Goal: Task Accomplishment & Management: Use online tool/utility

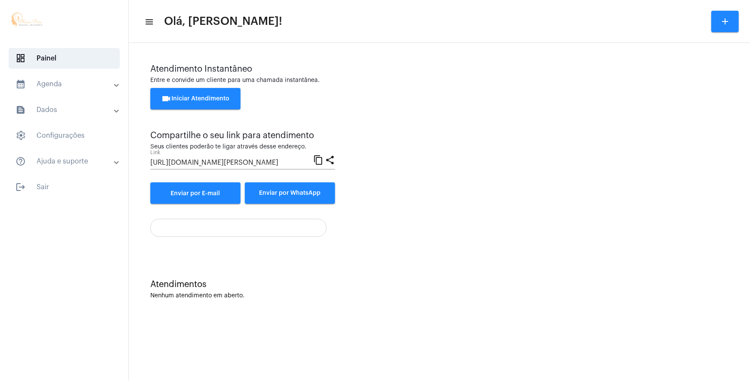
click at [212, 100] on span "videocam Iniciar Atendimento" at bounding box center [195, 99] width 68 height 6
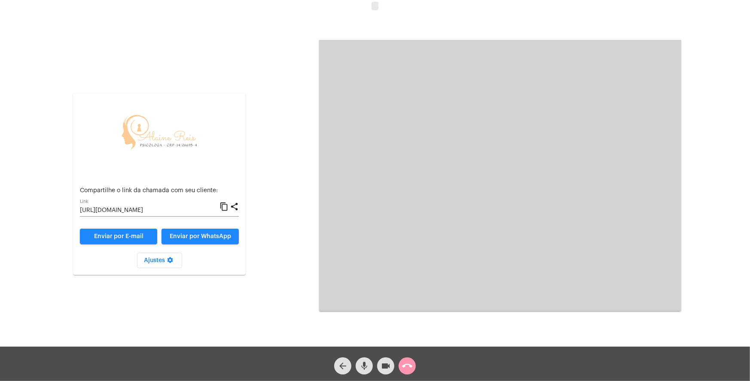
click at [175, 261] on button "Ajustes settings" at bounding box center [159, 260] width 45 height 15
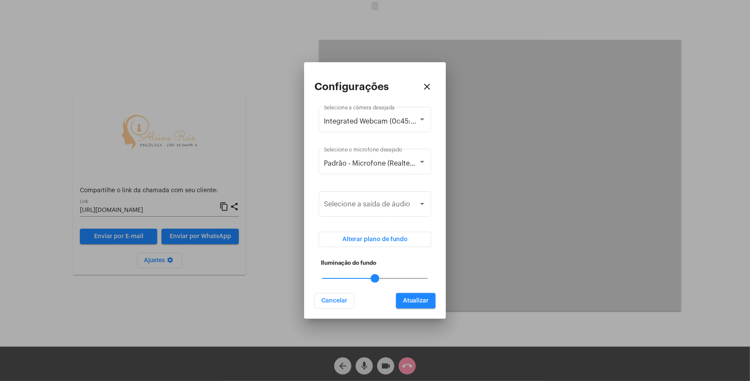
drag, startPoint x: 426, startPoint y: 278, endPoint x: 384, endPoint y: 277, distance: 41.7
click at [384, 277] on mat-slider "50" at bounding box center [375, 278] width 113 height 21
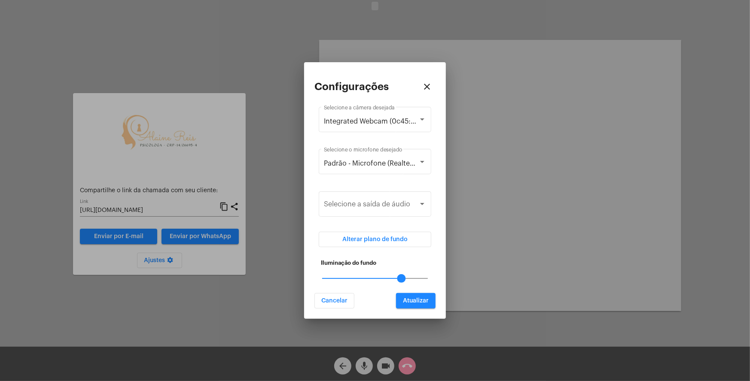
drag, startPoint x: 375, startPoint y: 279, endPoint x: 392, endPoint y: 279, distance: 16.3
click at [392, 279] on mat-slider "75" at bounding box center [375, 278] width 113 height 21
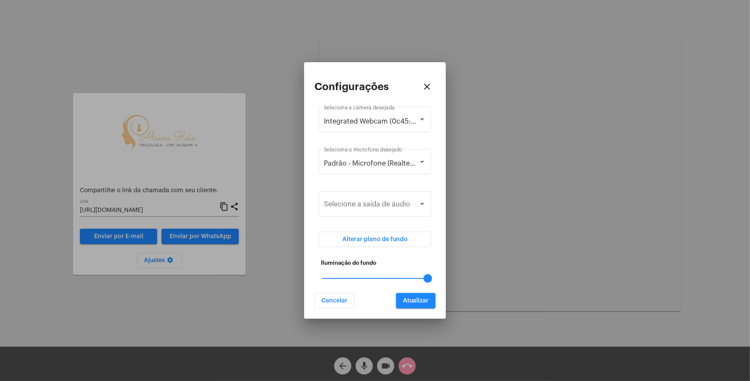
drag, startPoint x: 410, startPoint y: 279, endPoint x: 422, endPoint y: 280, distance: 11.6
click at [422, 280] on mat-slider "100" at bounding box center [375, 278] width 113 height 21
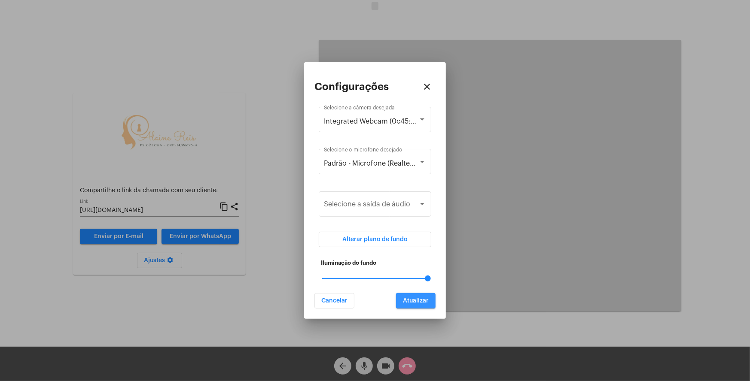
click at [419, 305] on button "Atualizar" at bounding box center [416, 300] width 40 height 15
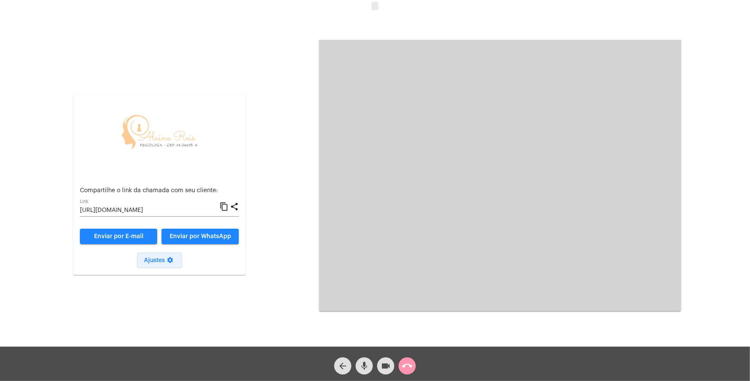
click at [172, 261] on mat-icon "settings" at bounding box center [170, 262] width 10 height 10
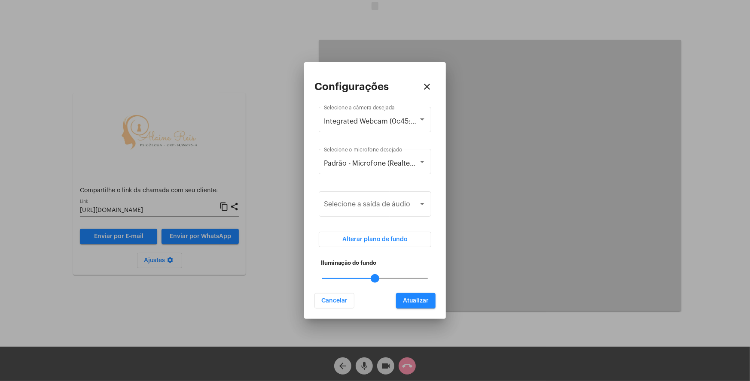
click at [363, 279] on div at bounding box center [375, 278] width 106 height 1
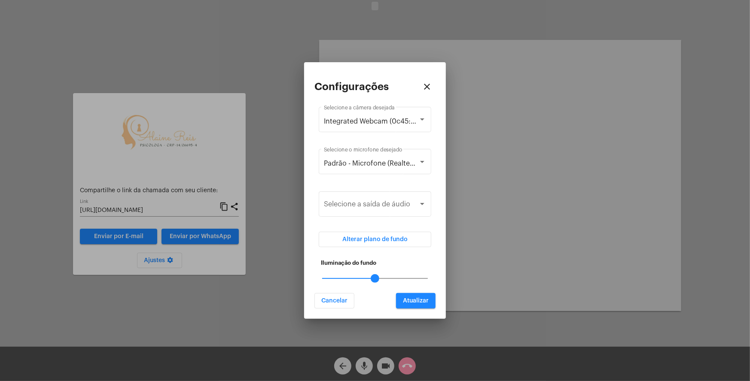
drag, startPoint x: 372, startPoint y: 278, endPoint x: 363, endPoint y: 278, distance: 9.0
click at [363, 278] on mat-slider "50" at bounding box center [375, 278] width 113 height 21
click at [402, 296] on button "Atualizar" at bounding box center [416, 300] width 40 height 15
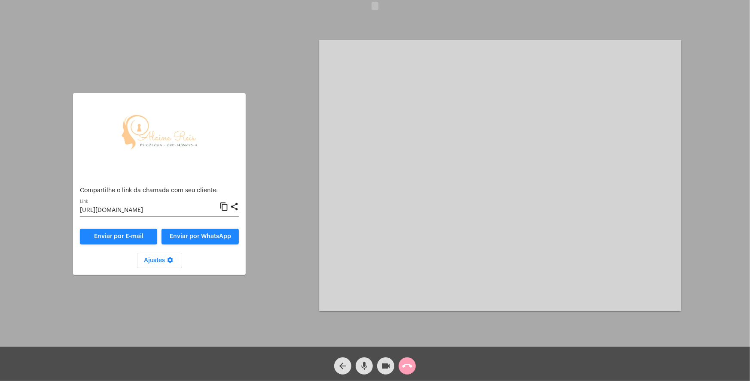
click at [415, 367] on button "call_end" at bounding box center [407, 366] width 17 height 17
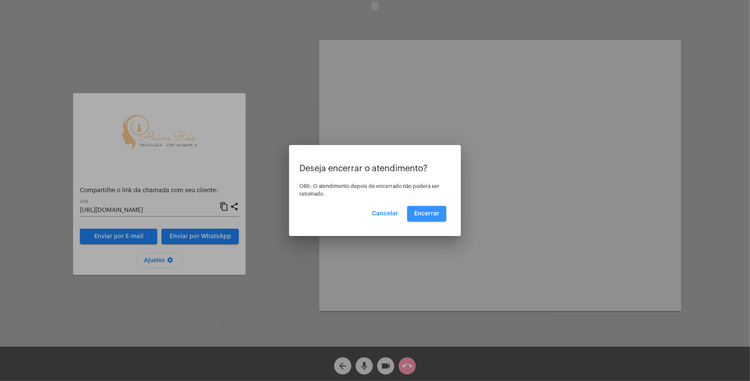
click at [433, 216] on button "Encerrar" at bounding box center [426, 213] width 39 height 15
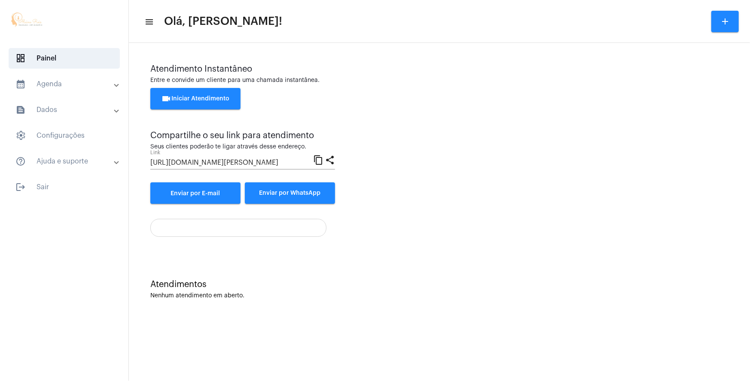
click at [199, 103] on button "videocam Iniciar Atendimento" at bounding box center [195, 98] width 90 height 21
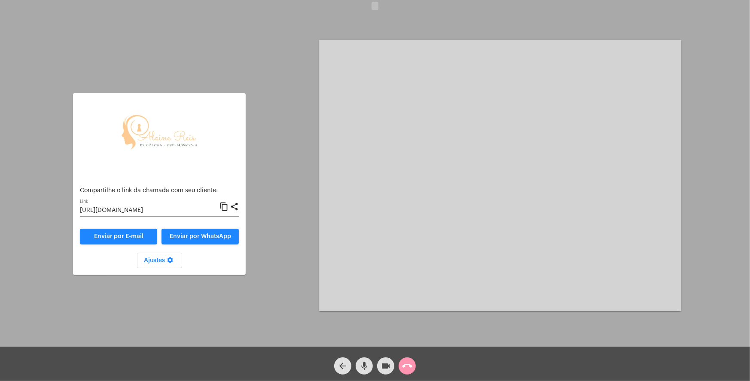
click at [160, 262] on span "Ajustes settings" at bounding box center [159, 261] width 31 height 6
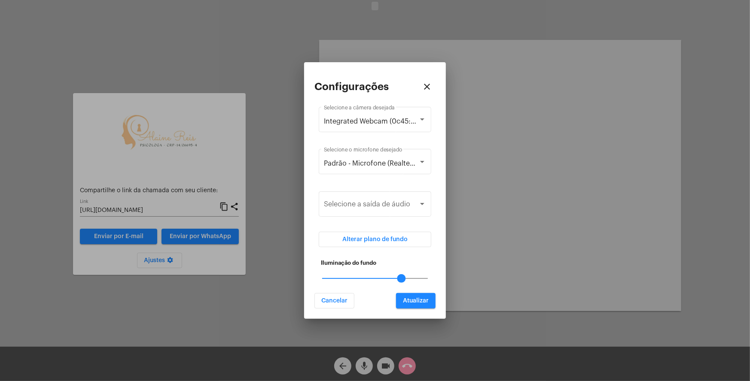
click at [402, 277] on mat-slider "75" at bounding box center [375, 278] width 113 height 21
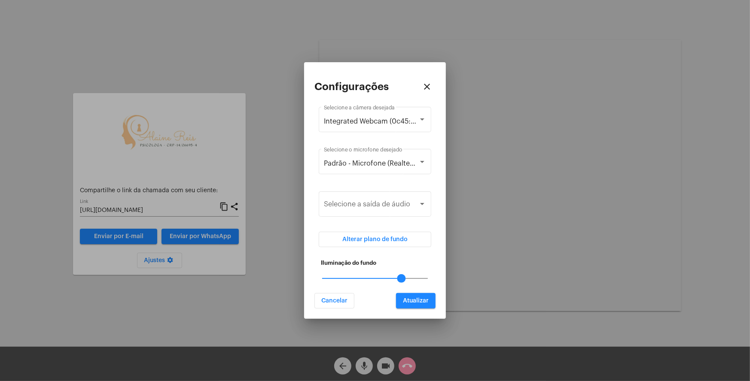
click at [420, 279] on div at bounding box center [375, 278] width 106 height 1
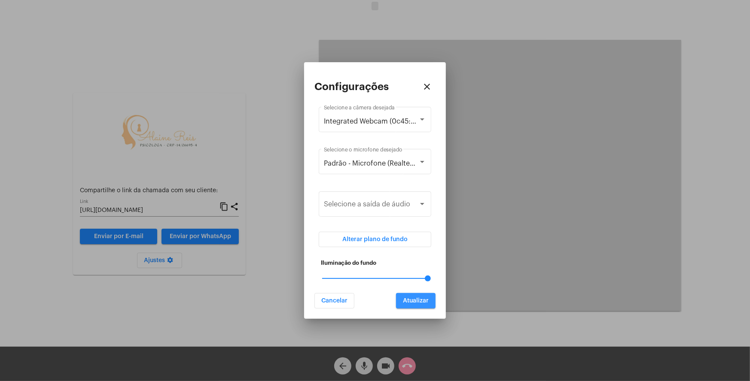
click at [416, 305] on button "Atualizar" at bounding box center [416, 300] width 40 height 15
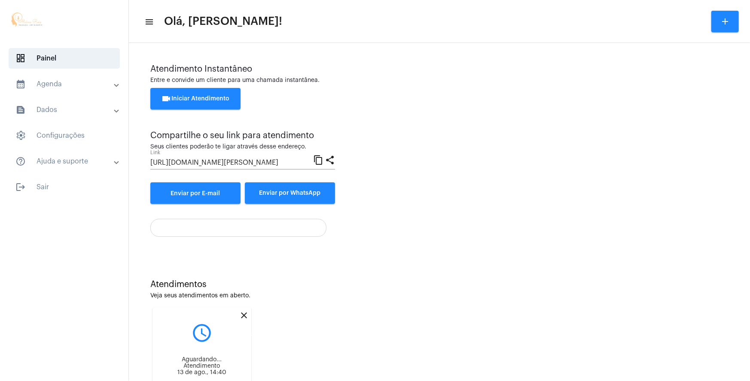
click at [245, 314] on mat-icon "close" at bounding box center [244, 316] width 10 height 10
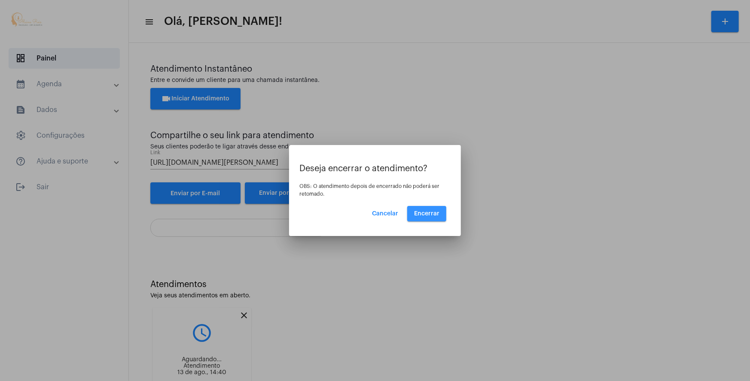
click at [417, 217] on button "Encerrar" at bounding box center [426, 213] width 39 height 15
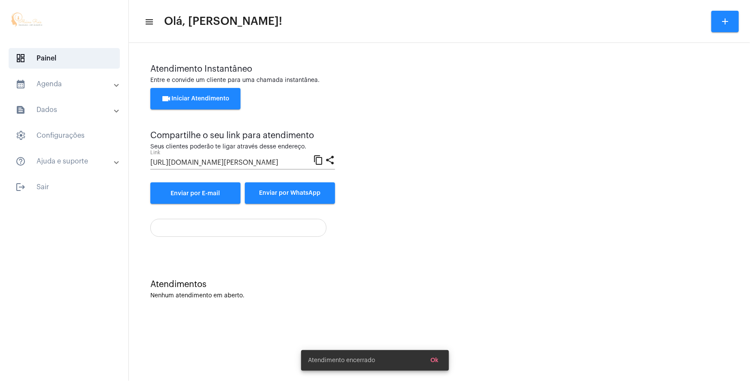
click at [216, 102] on span "videocam Iniciar Atendimento" at bounding box center [195, 99] width 68 height 6
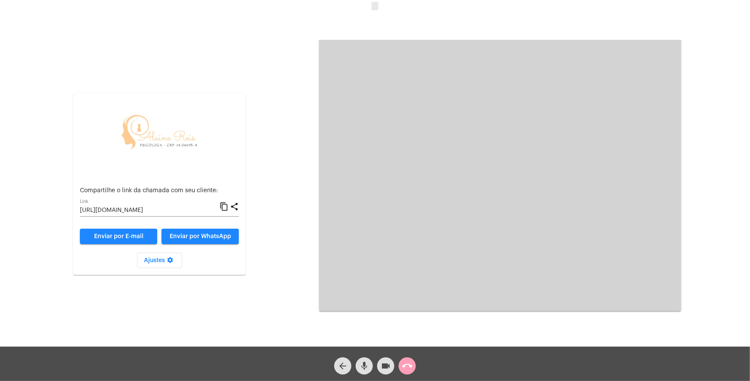
click at [412, 363] on button "call_end" at bounding box center [407, 366] width 17 height 17
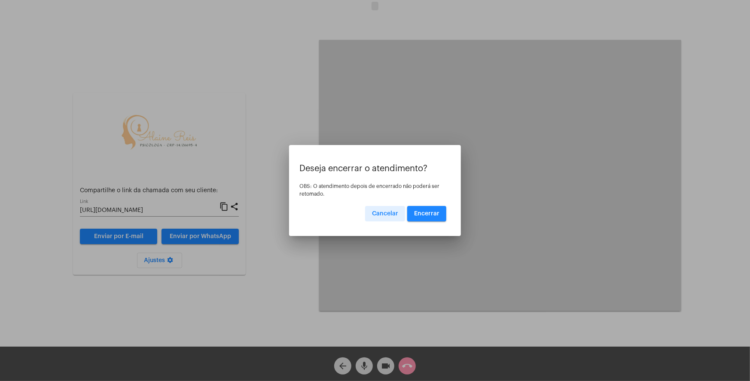
click at [436, 217] on button "Encerrar" at bounding box center [426, 213] width 39 height 15
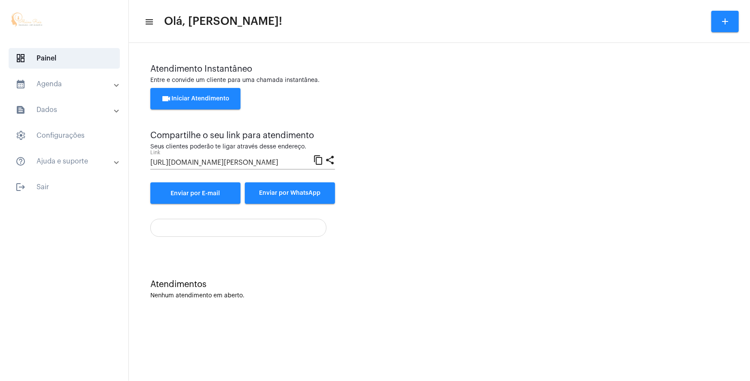
click at [210, 91] on button "videocam Iniciar Atendimento" at bounding box center [195, 98] width 90 height 21
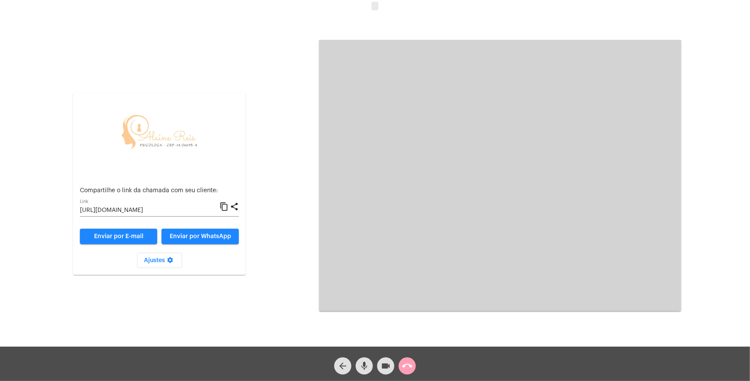
click at [402, 366] on mat-icon "call_end" at bounding box center [407, 366] width 10 height 10
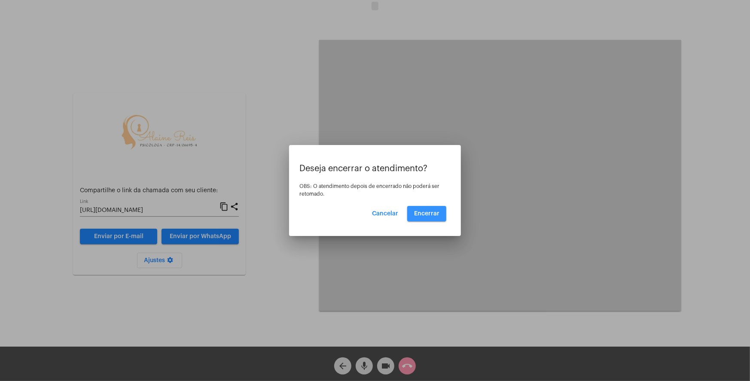
click at [431, 211] on span "Encerrar" at bounding box center [426, 214] width 25 height 6
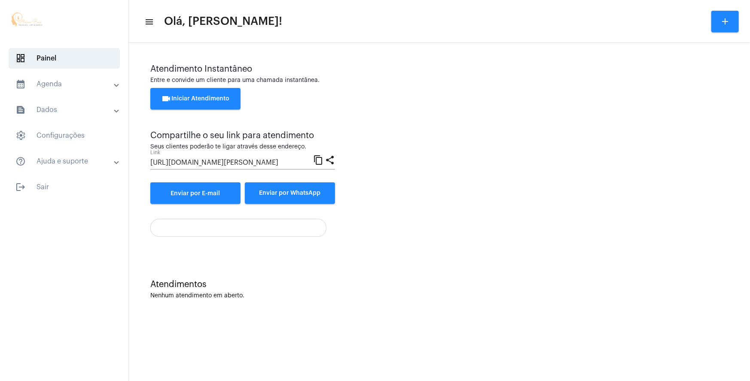
click at [499, 222] on div at bounding box center [439, 225] width 578 height 24
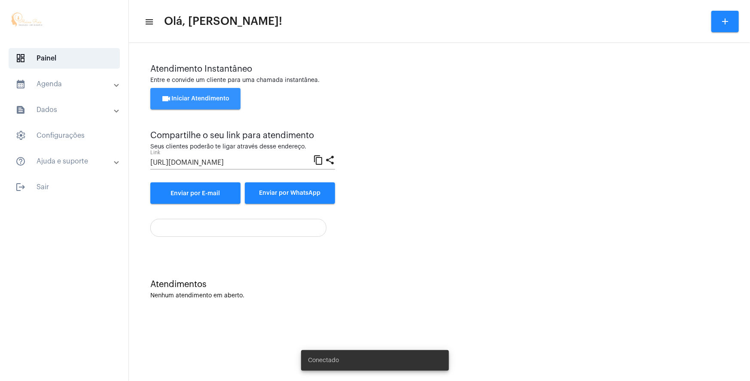
click at [197, 98] on span "videocam Iniciar Atendimento" at bounding box center [195, 99] width 68 height 6
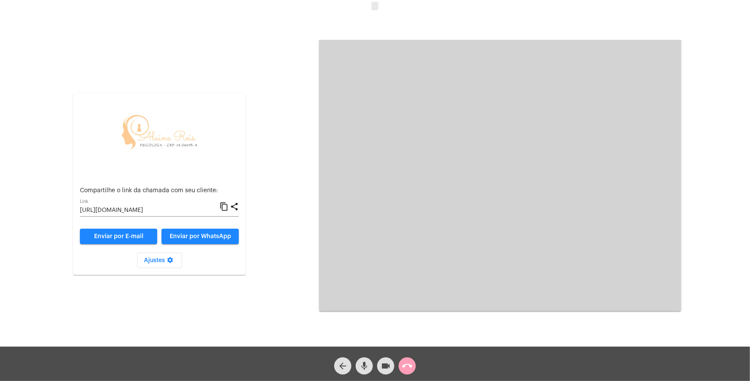
click at [408, 364] on mat-icon "call_end" at bounding box center [407, 366] width 10 height 10
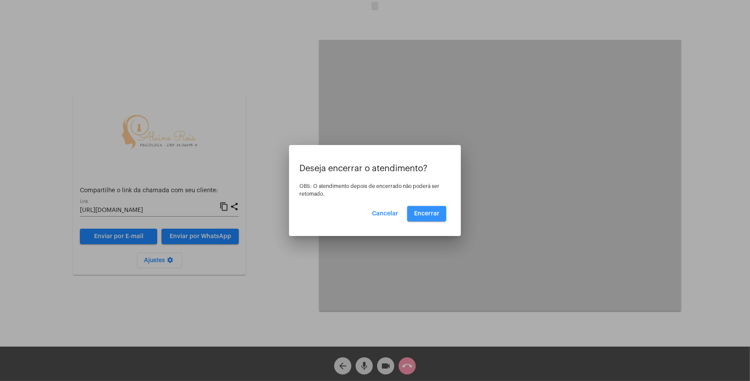
click at [417, 216] on span "Encerrar" at bounding box center [426, 214] width 25 height 6
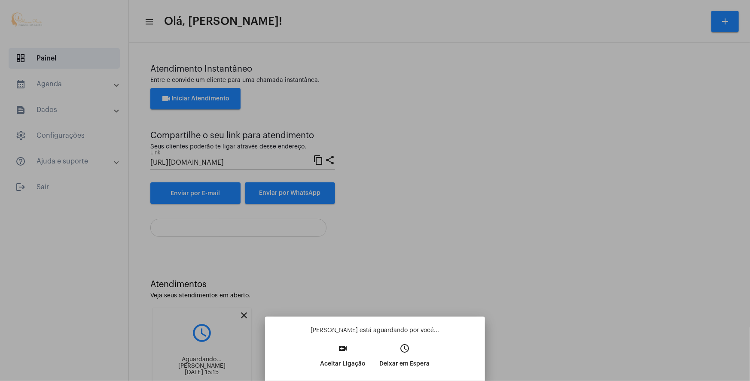
drag, startPoint x: 348, startPoint y: 354, endPoint x: 351, endPoint y: 338, distance: 16.7
click at [348, 350] on mat-icon "video_call" at bounding box center [343, 349] width 10 height 10
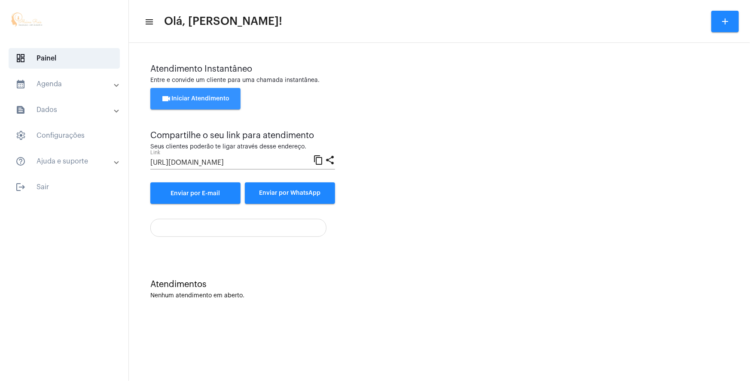
click at [198, 93] on button "videocam Iniciar Atendimento" at bounding box center [195, 98] width 90 height 21
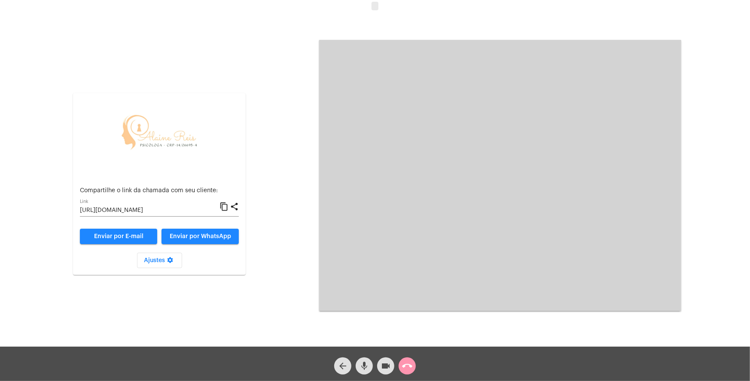
click at [411, 369] on mat-icon "call_end" at bounding box center [407, 366] width 10 height 10
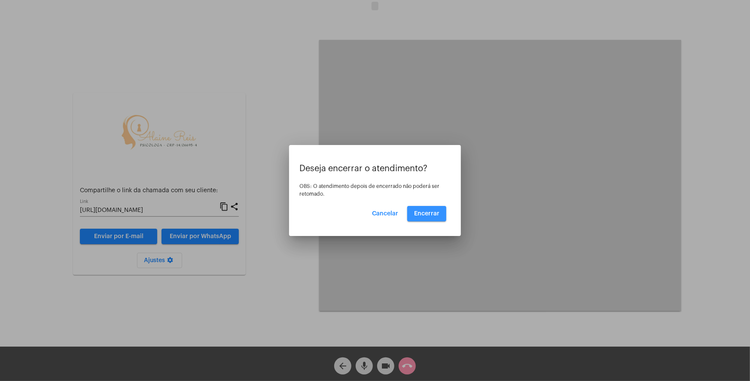
click at [427, 214] on span "Encerrar" at bounding box center [426, 214] width 25 height 6
